Goal: Information Seeking & Learning: Learn about a topic

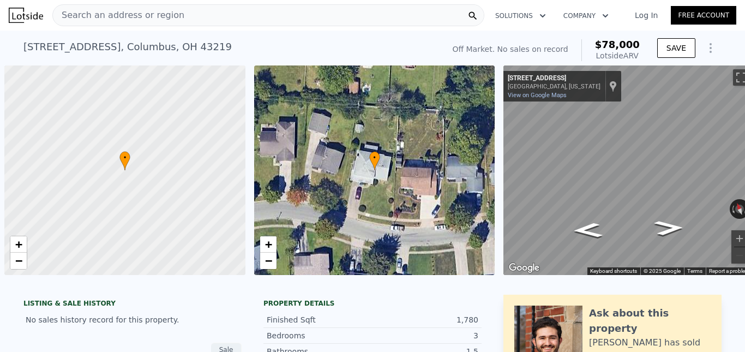
scroll to position [0, 4]
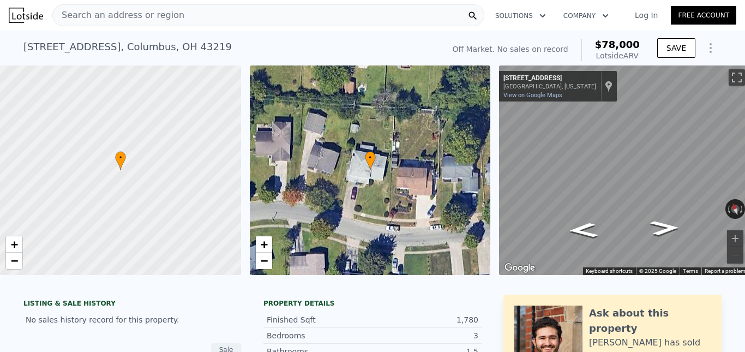
click at [142, 14] on span "Search an address or region" at bounding box center [119, 15] width 132 height 13
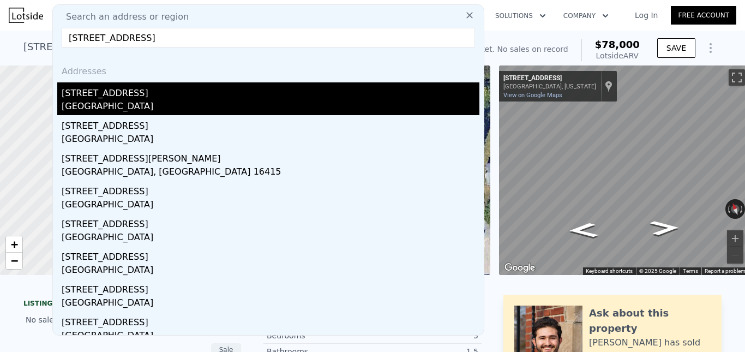
type input "[STREET_ADDRESS]"
click at [137, 98] on div "[STREET_ADDRESS]" at bounding box center [271, 90] width 418 height 17
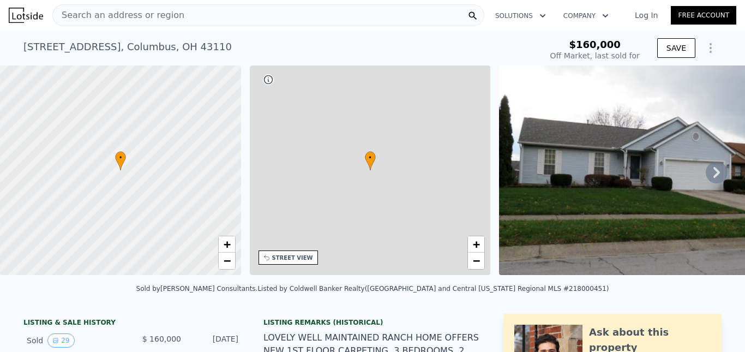
type input "-$ 170,692"
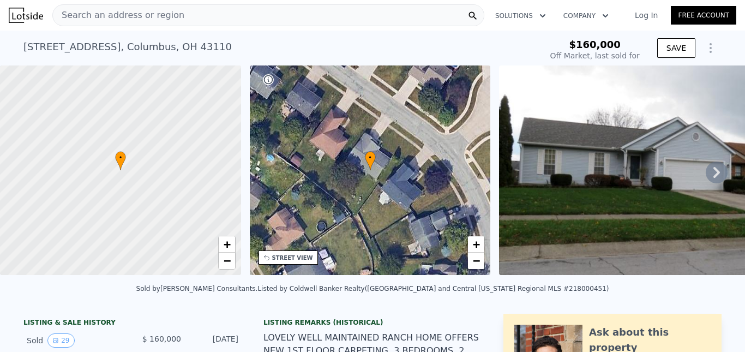
click at [146, 19] on span "Search an address or region" at bounding box center [119, 15] width 132 height 13
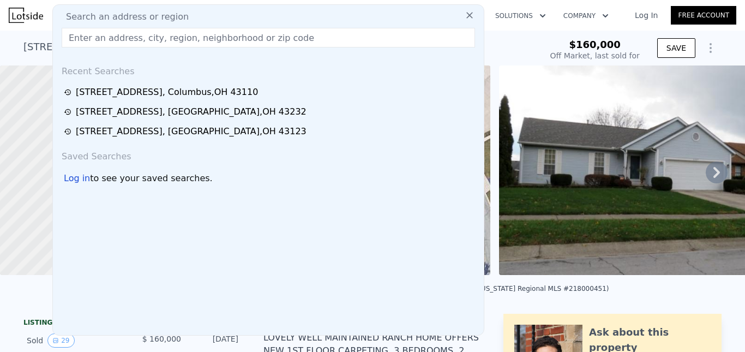
type input "[STREET_ADDRESS]"
type input "$ 268,000"
type input "$ 82,391"
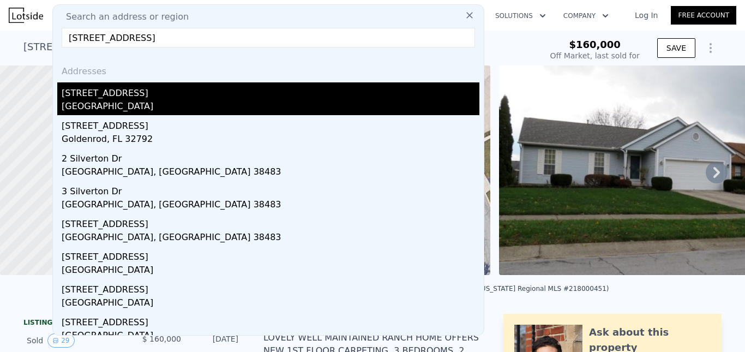
type input "[STREET_ADDRESS]"
click at [117, 99] on div "[STREET_ADDRESS]" at bounding box center [271, 90] width 418 height 17
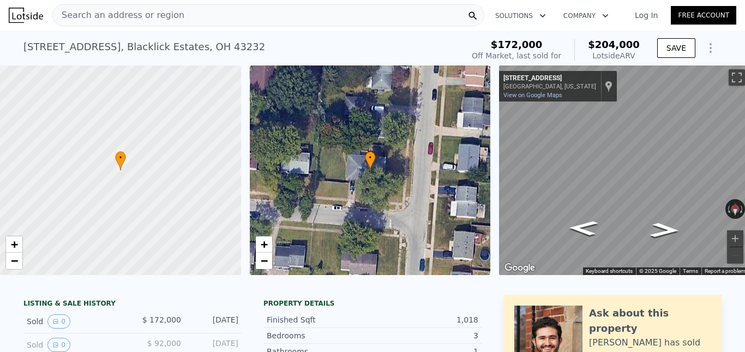
click at [175, 20] on div "Search an address or region" at bounding box center [268, 15] width 432 height 22
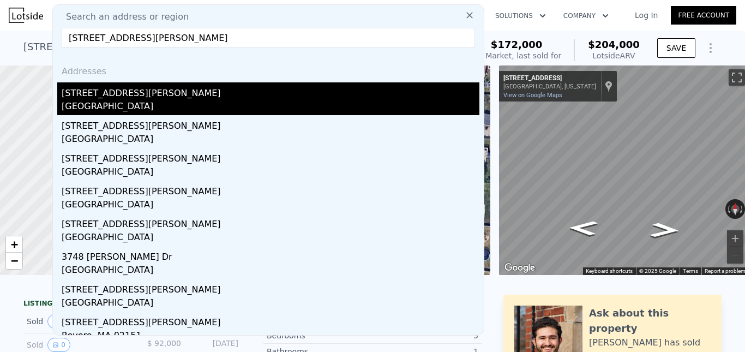
type input "[STREET_ADDRESS][PERSON_NAME]"
click at [138, 97] on div "[STREET_ADDRESS][PERSON_NAME]" at bounding box center [271, 90] width 418 height 17
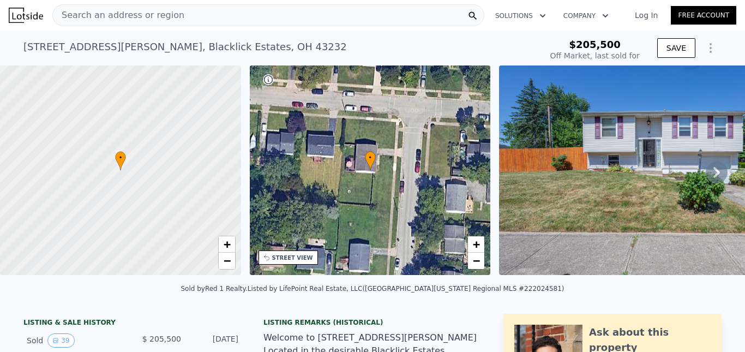
click at [189, 15] on div "Search an address or region" at bounding box center [268, 15] width 432 height 22
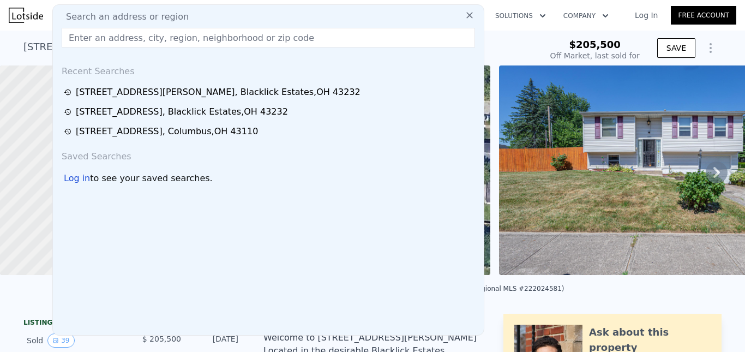
click at [163, 37] on input "text" at bounding box center [269, 38] width 414 height 20
paste input "1079 Hilton Dr"
type input "1079 Hilton Dr"
type input "$ 218,000"
type input "-$ 12,622"
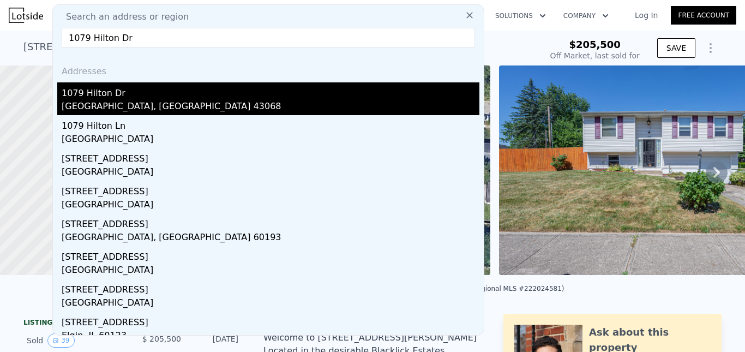
type input "1079 Hilton Dr"
click at [119, 99] on div "1079 Hilton Dr" at bounding box center [271, 90] width 418 height 17
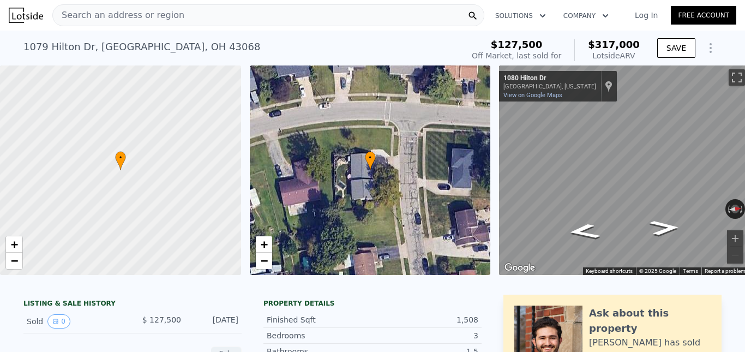
click at [161, 14] on span "Search an address or region" at bounding box center [119, 15] width 132 height 13
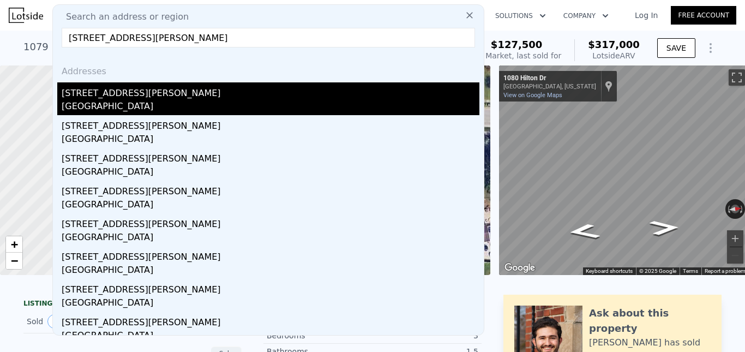
type input "[STREET_ADDRESS][PERSON_NAME]"
click at [115, 97] on div "[STREET_ADDRESS][PERSON_NAME]" at bounding box center [271, 90] width 418 height 17
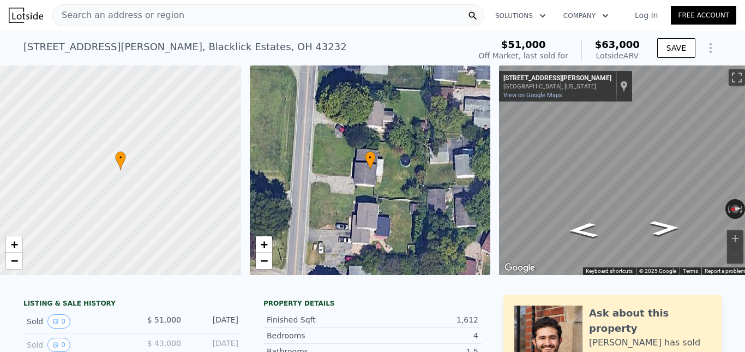
click at [222, 12] on div "Search an address or region" at bounding box center [268, 15] width 432 height 22
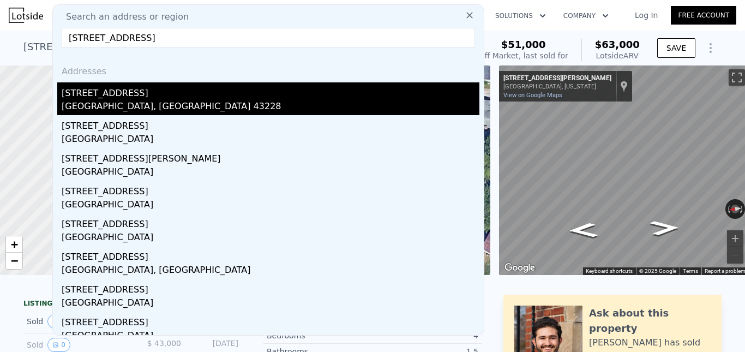
type input "[STREET_ADDRESS]"
click at [145, 95] on div "[STREET_ADDRESS]" at bounding box center [271, 90] width 418 height 17
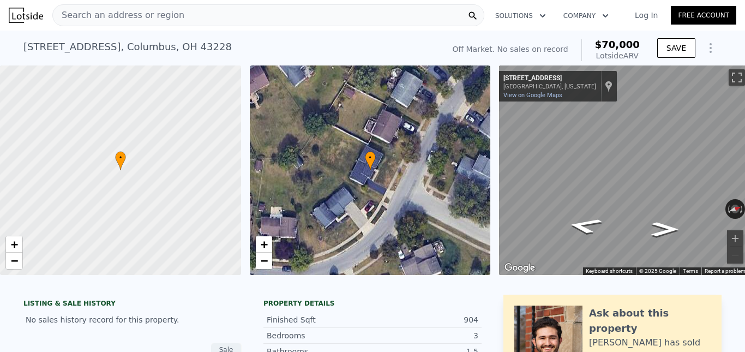
click at [135, 12] on span "Search an address or region" at bounding box center [119, 15] width 132 height 13
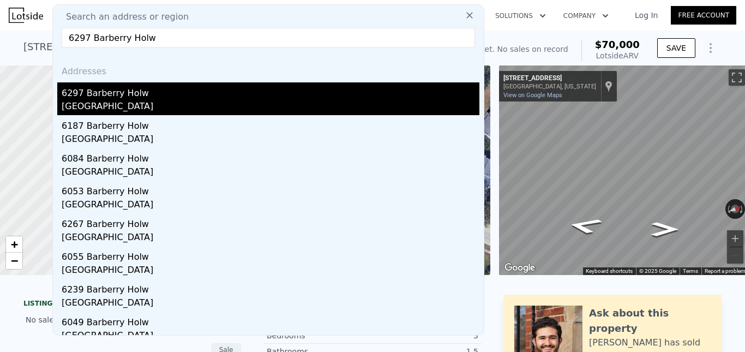
type input "6297 Barberry Holw"
click at [130, 99] on div "6297 Barberry Holw" at bounding box center [271, 90] width 418 height 17
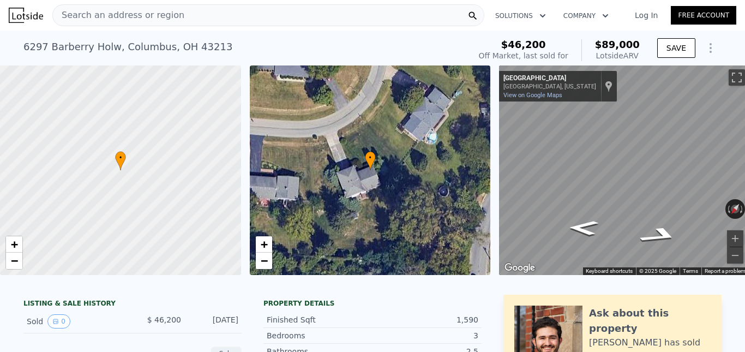
click at [126, 17] on span "Search an address or region" at bounding box center [119, 15] width 132 height 13
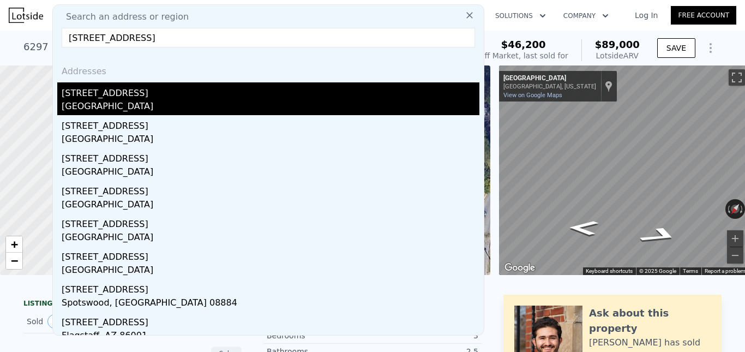
type input "[STREET_ADDRESS]"
click at [129, 98] on div "[STREET_ADDRESS]" at bounding box center [271, 90] width 418 height 17
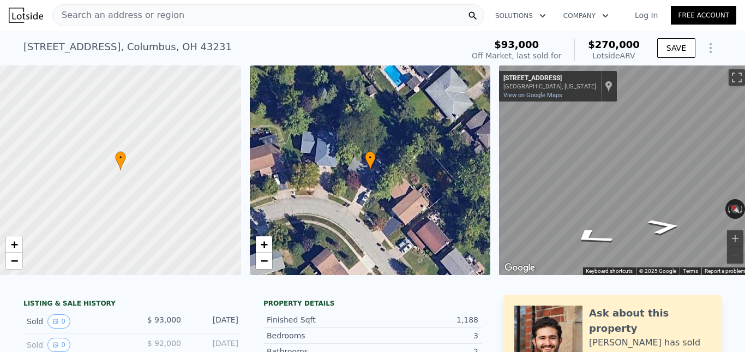
click at [169, 16] on div "Search an address or region" at bounding box center [268, 15] width 432 height 22
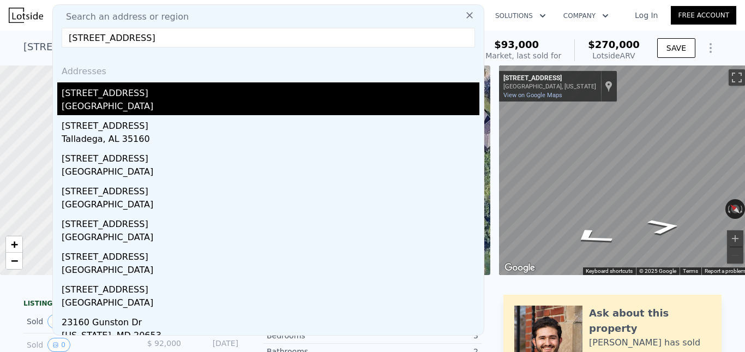
type input "[STREET_ADDRESS]"
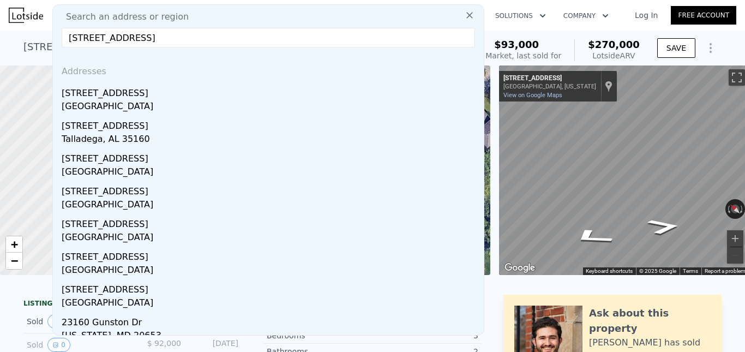
drag, startPoint x: 116, startPoint y: 102, endPoint x: 315, endPoint y: 0, distance: 224.0
click at [115, 102] on div "[GEOGRAPHIC_DATA]" at bounding box center [271, 107] width 418 height 15
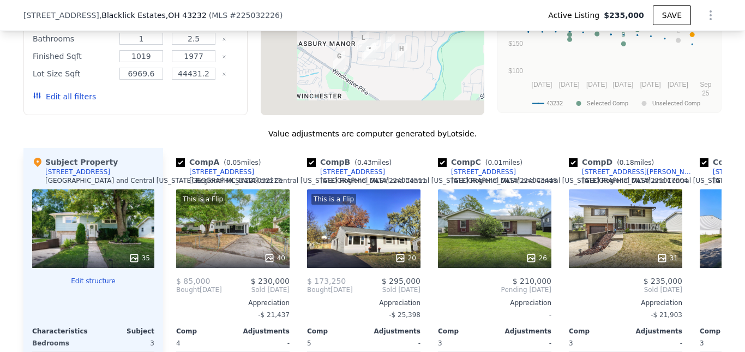
scroll to position [815, 0]
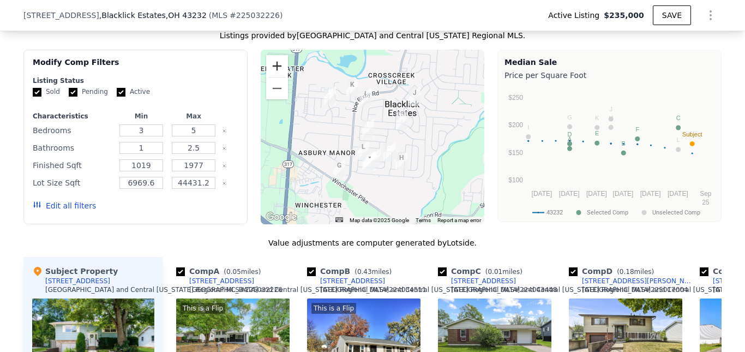
click at [270, 77] on button "Zoom in" at bounding box center [277, 66] width 22 height 22
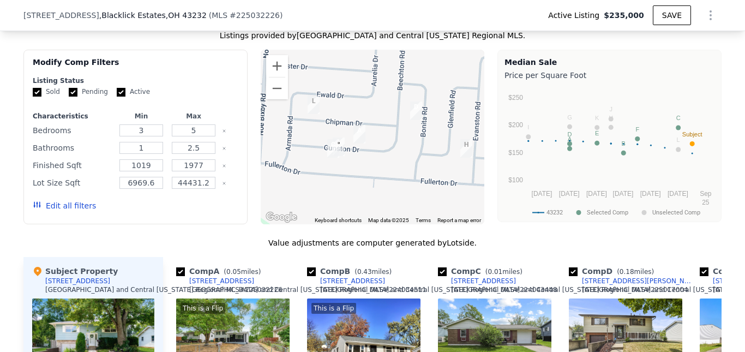
drag, startPoint x: 365, startPoint y: 194, endPoint x: 339, endPoint y: 82, distance: 115.3
click at [339, 82] on div at bounding box center [373, 137] width 224 height 175
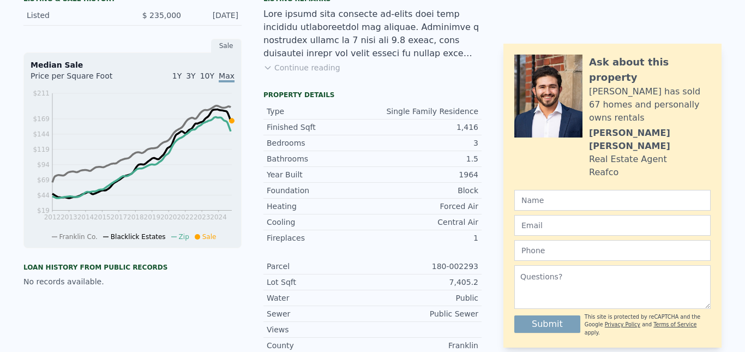
scroll to position [0, 0]
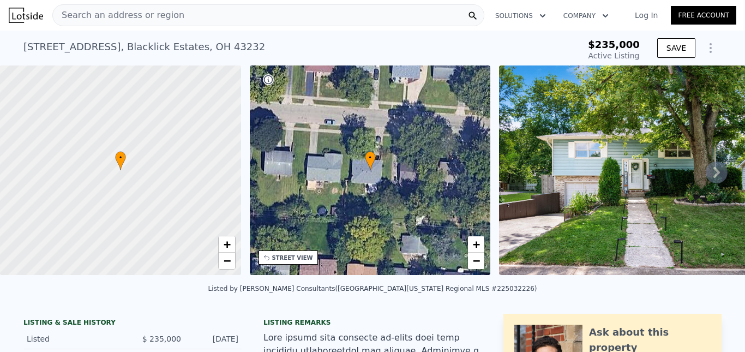
click at [213, 16] on div "Search an address or region" at bounding box center [268, 15] width 432 height 22
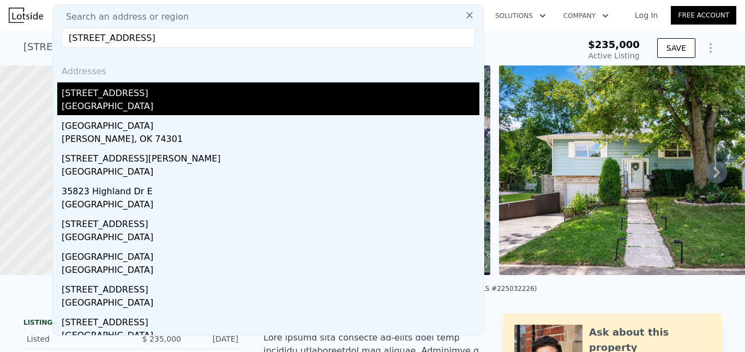
type input "[STREET_ADDRESS]"
click at [105, 102] on div "[GEOGRAPHIC_DATA]" at bounding box center [271, 107] width 418 height 15
